Goal: Task Accomplishment & Management: Manage account settings

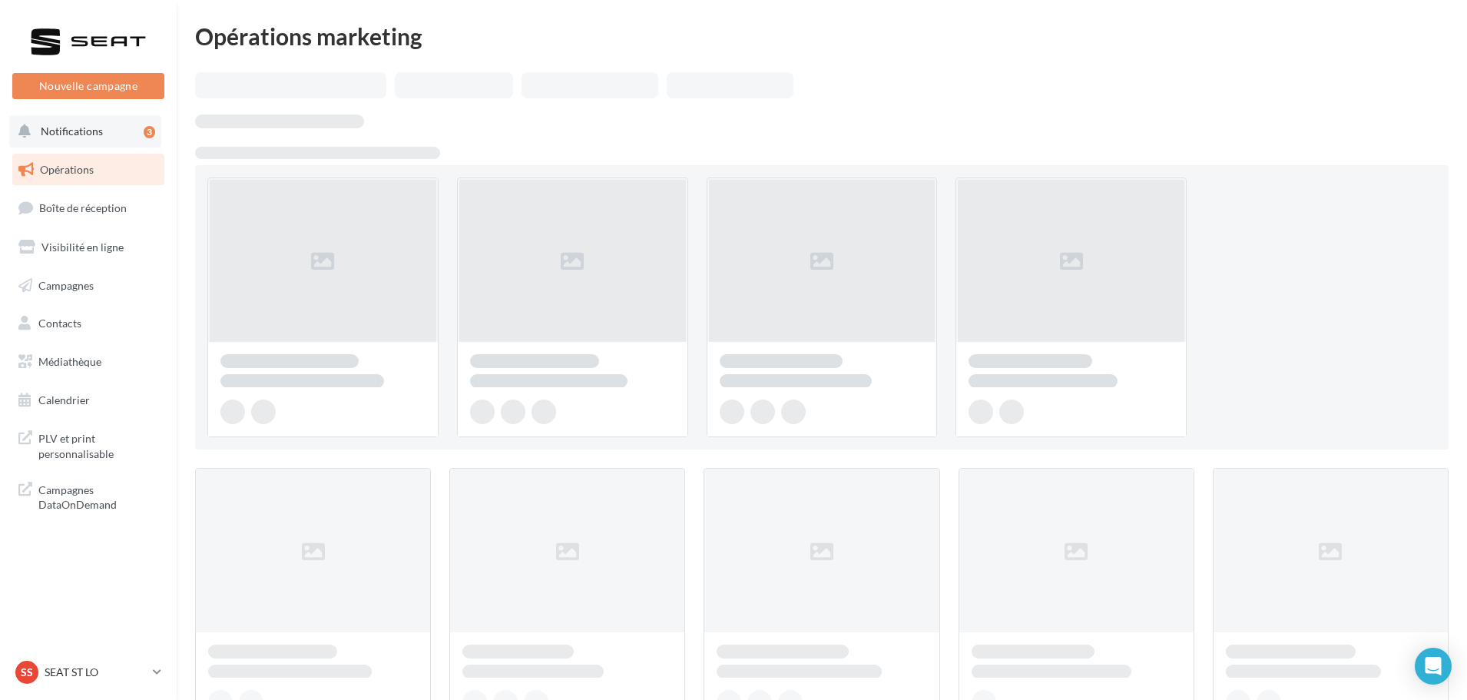
click at [97, 143] on button "Notifications 3" at bounding box center [85, 131] width 152 height 32
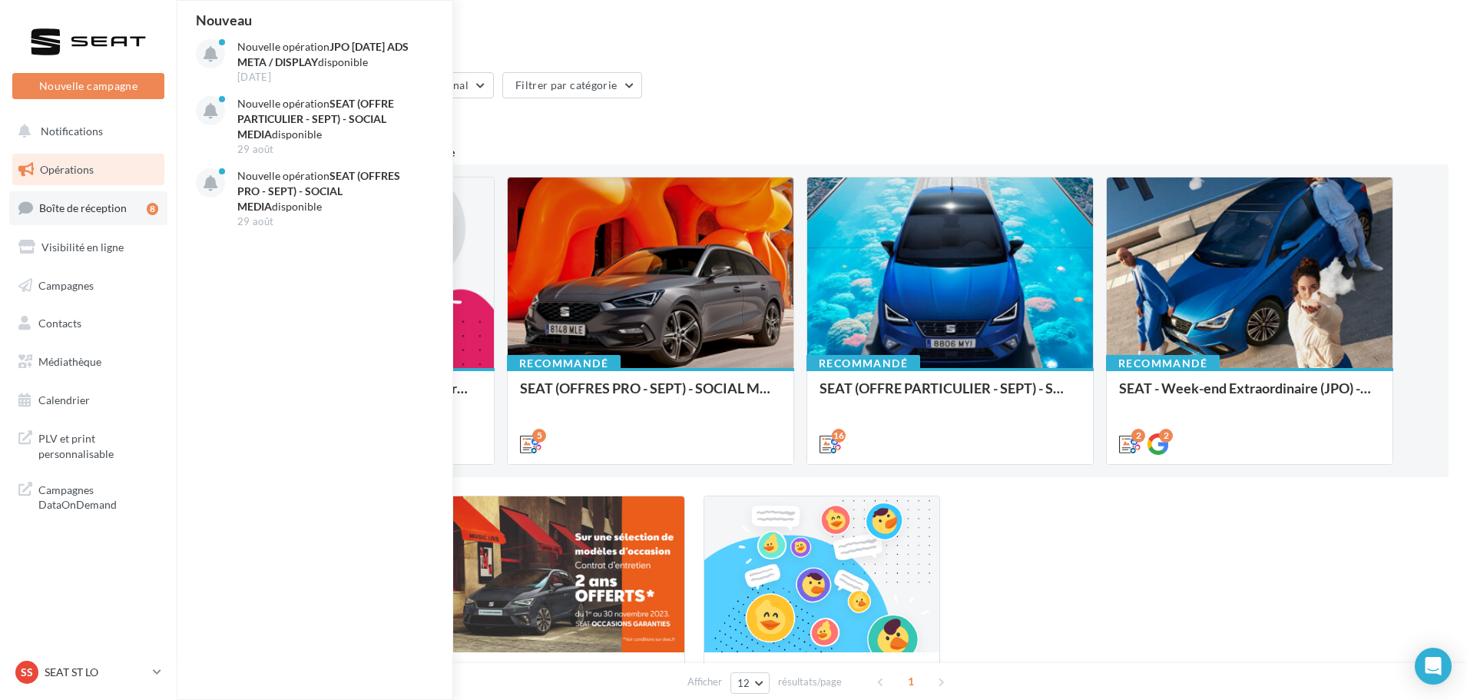
click at [86, 207] on span "Boîte de réception" at bounding box center [83, 207] width 88 height 13
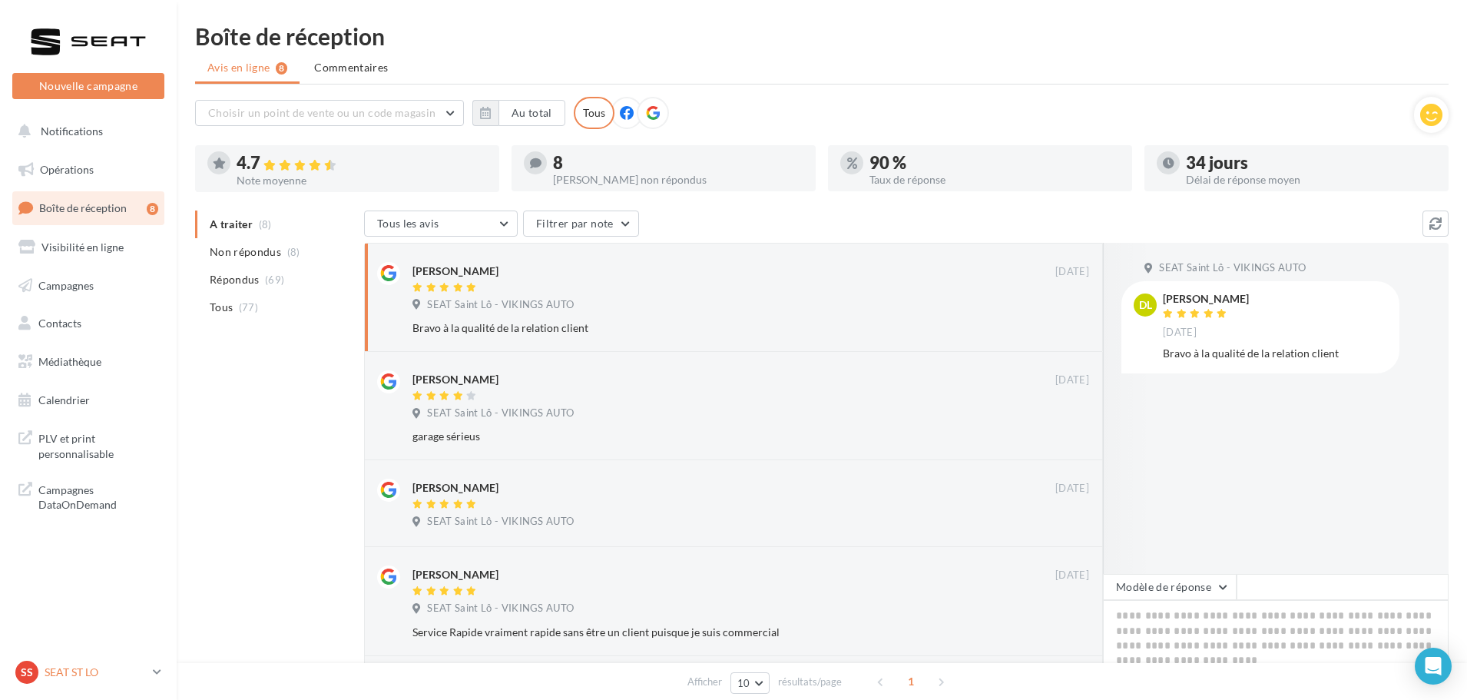
click at [114, 678] on p "SEAT ST LO" at bounding box center [96, 671] width 102 height 15
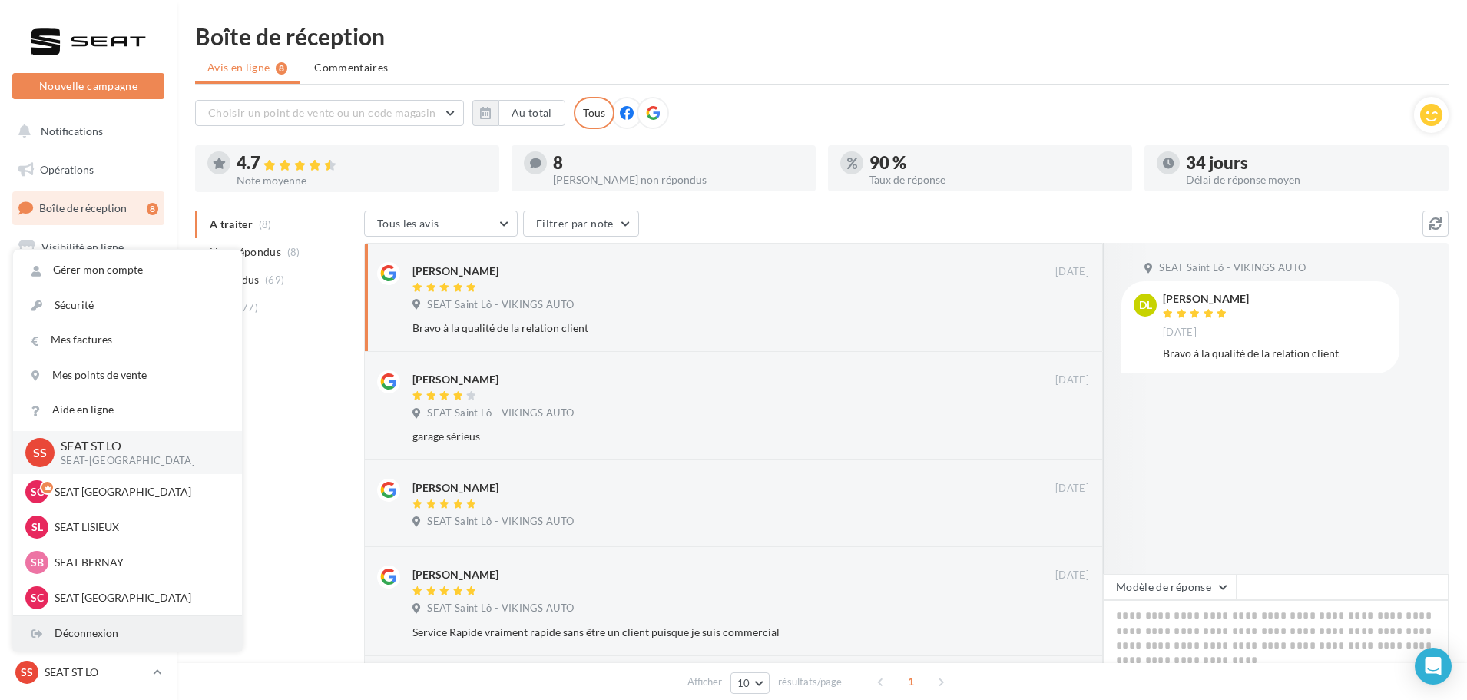
click at [111, 644] on div "Déconnexion" at bounding box center [127, 633] width 229 height 35
